Goal: Transaction & Acquisition: Purchase product/service

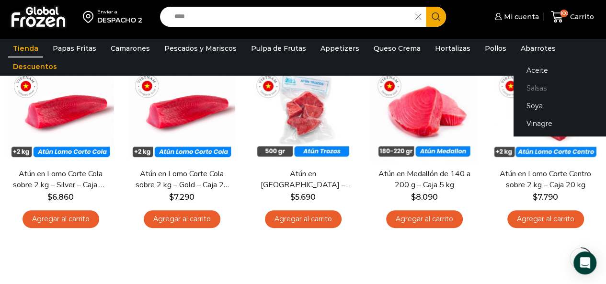
scroll to position [135, 0]
click at [521, 88] on link "Salsas" at bounding box center [573, 88] width 121 height 18
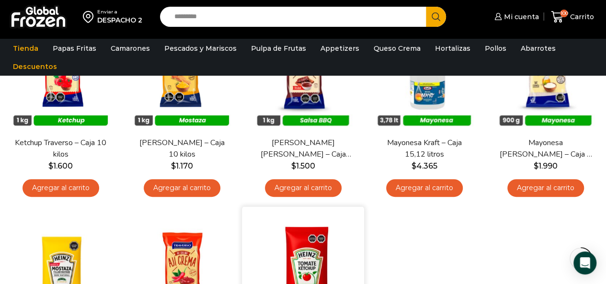
scroll to position [96, 0]
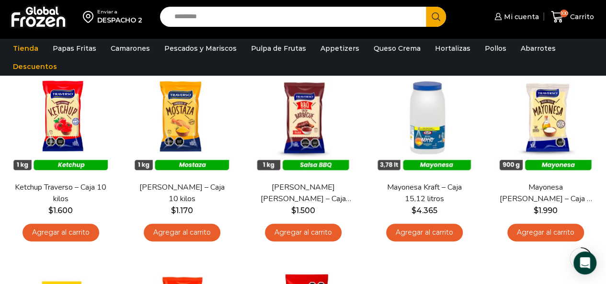
click at [261, 16] on input "Search input" at bounding box center [296, 17] width 252 height 20
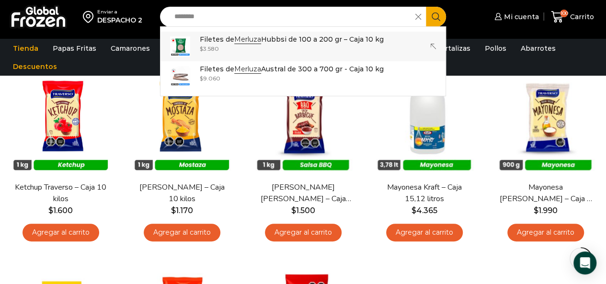
click at [254, 45] on div "$ 3.580" at bounding box center [292, 49] width 184 height 8
type input "**********"
